Goal: Transaction & Acquisition: Book appointment/travel/reservation

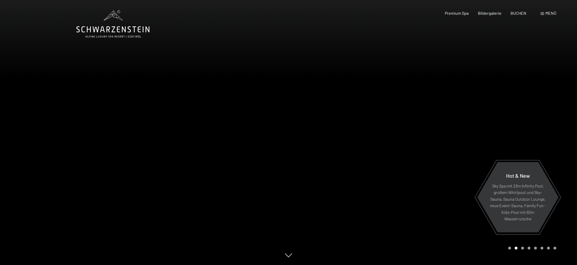
click at [516, 14] on span "BUCHEN" at bounding box center [518, 13] width 16 height 5
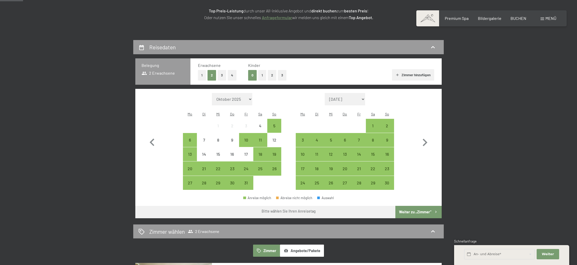
scroll to position [89, 0]
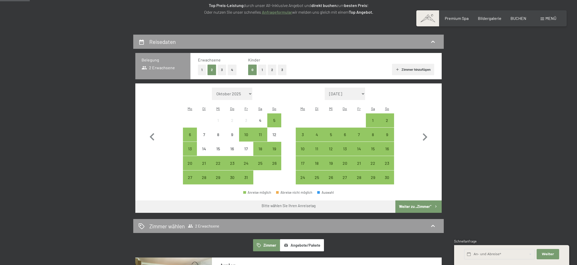
click at [275, 69] on button "2" at bounding box center [272, 70] width 9 height 11
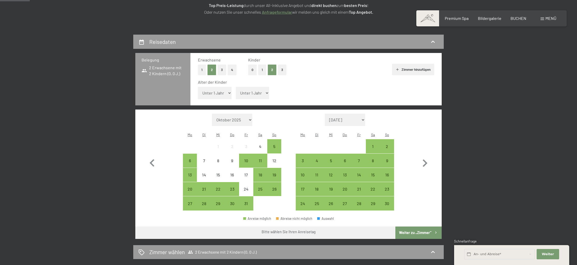
select select "8"
select select "13"
click at [191, 187] on div "20" at bounding box center [189, 193] width 13 height 13
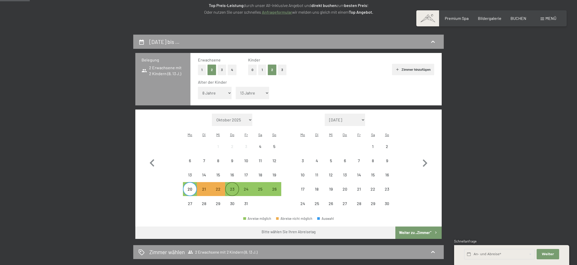
click at [234, 187] on div "23" at bounding box center [232, 193] width 13 height 13
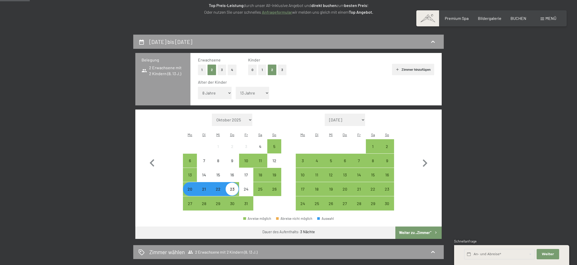
click at [420, 227] on button "Weiter zu „Zimmer“" at bounding box center [418, 233] width 46 height 12
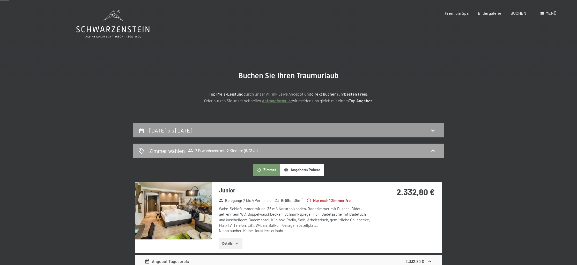
scroll to position [0, 0]
click at [192, 130] on h2 "20. Oktober bis 23. Oktober 2025" at bounding box center [170, 130] width 43 height 6
select select "8"
select select "13"
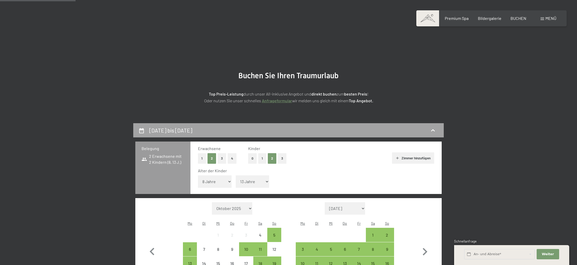
scroll to position [123, 0]
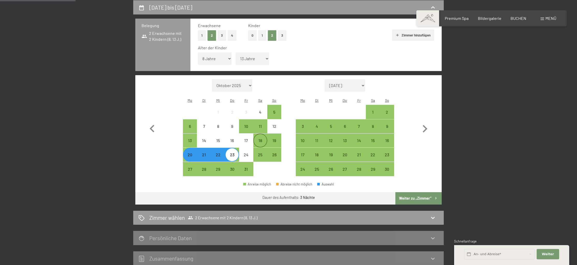
click at [259, 139] on div "18" at bounding box center [260, 145] width 13 height 13
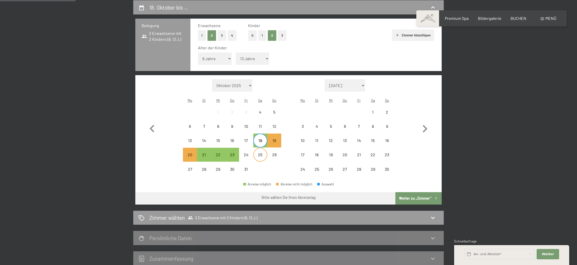
click at [262, 153] on div "25" at bounding box center [260, 159] width 13 height 13
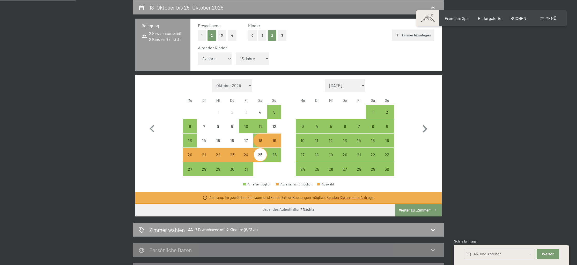
click at [263, 139] on div "18" at bounding box center [260, 145] width 13 height 13
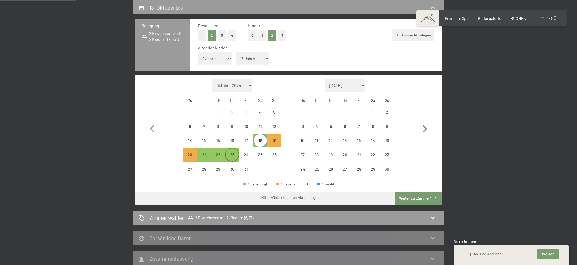
click at [235, 153] on div "23" at bounding box center [232, 159] width 13 height 13
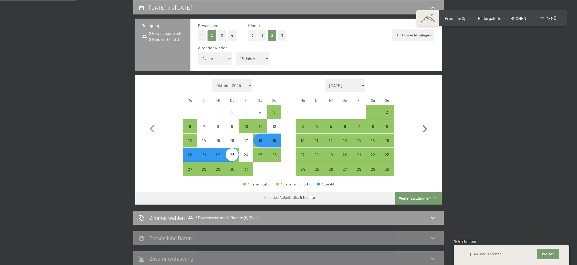
click at [164, 142] on div "Monat/Jahr Oktober 2025 November 2025 Dezember 2025 Januar 2026 Februar 2026 Mä…" at bounding box center [289, 127] width 288 height 97
click at [235, 153] on div "23" at bounding box center [232, 159] width 13 height 13
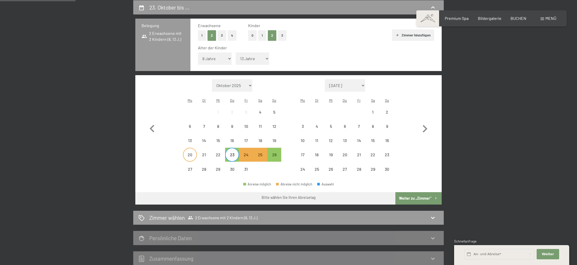
click at [188, 153] on div "20" at bounding box center [189, 159] width 13 height 13
click at [166, 142] on div "Monat/Jahr Oktober 2025 November 2025 Dezember 2025 Januar 2026 Februar 2026 Mä…" at bounding box center [289, 127] width 288 height 97
click at [163, 139] on div "Monat/Jahr Oktober 2025 November 2025 Dezember 2025 Januar 2026 Februar 2026 Mä…" at bounding box center [289, 127] width 288 height 97
click at [155, 122] on icon "button" at bounding box center [152, 129] width 15 height 15
click at [249, 139] on div "17" at bounding box center [246, 145] width 13 height 13
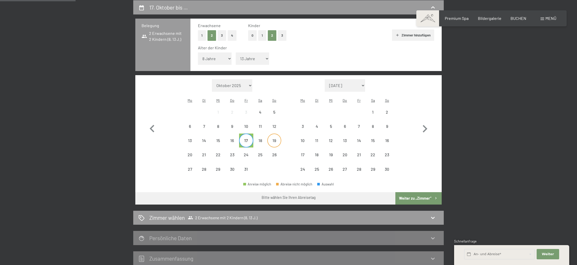
click at [278, 139] on div "19" at bounding box center [274, 145] width 13 height 13
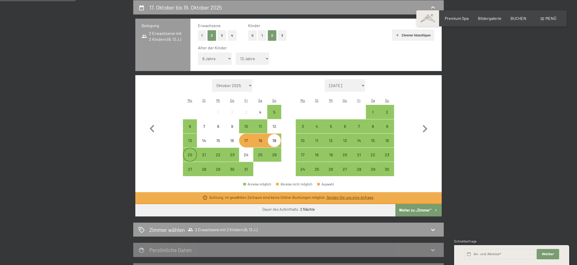
click at [191, 153] on div "20" at bounding box center [189, 159] width 13 height 13
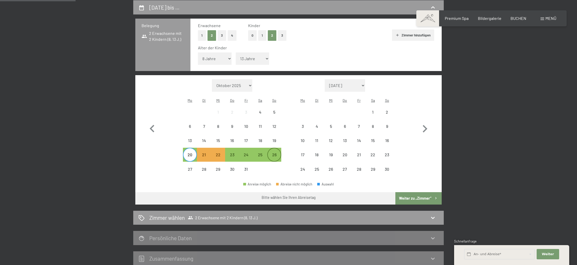
click at [278, 153] on div "26" at bounding box center [274, 159] width 13 height 13
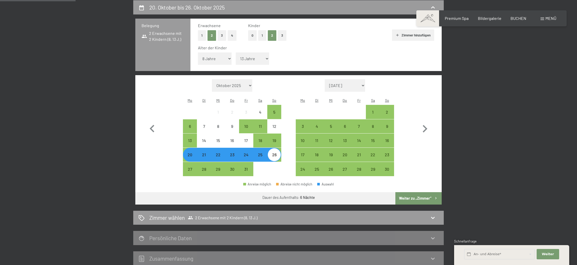
click at [429, 192] on button "Weiter zu „Zimmer“" at bounding box center [418, 198] width 46 height 12
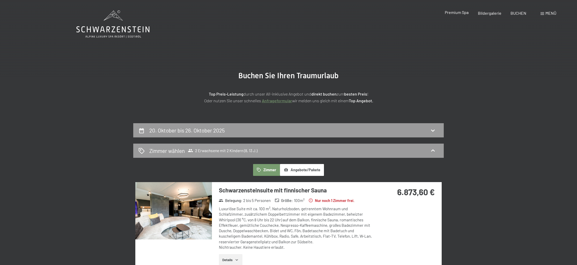
scroll to position [0, 0]
